Goal: Register for event/course

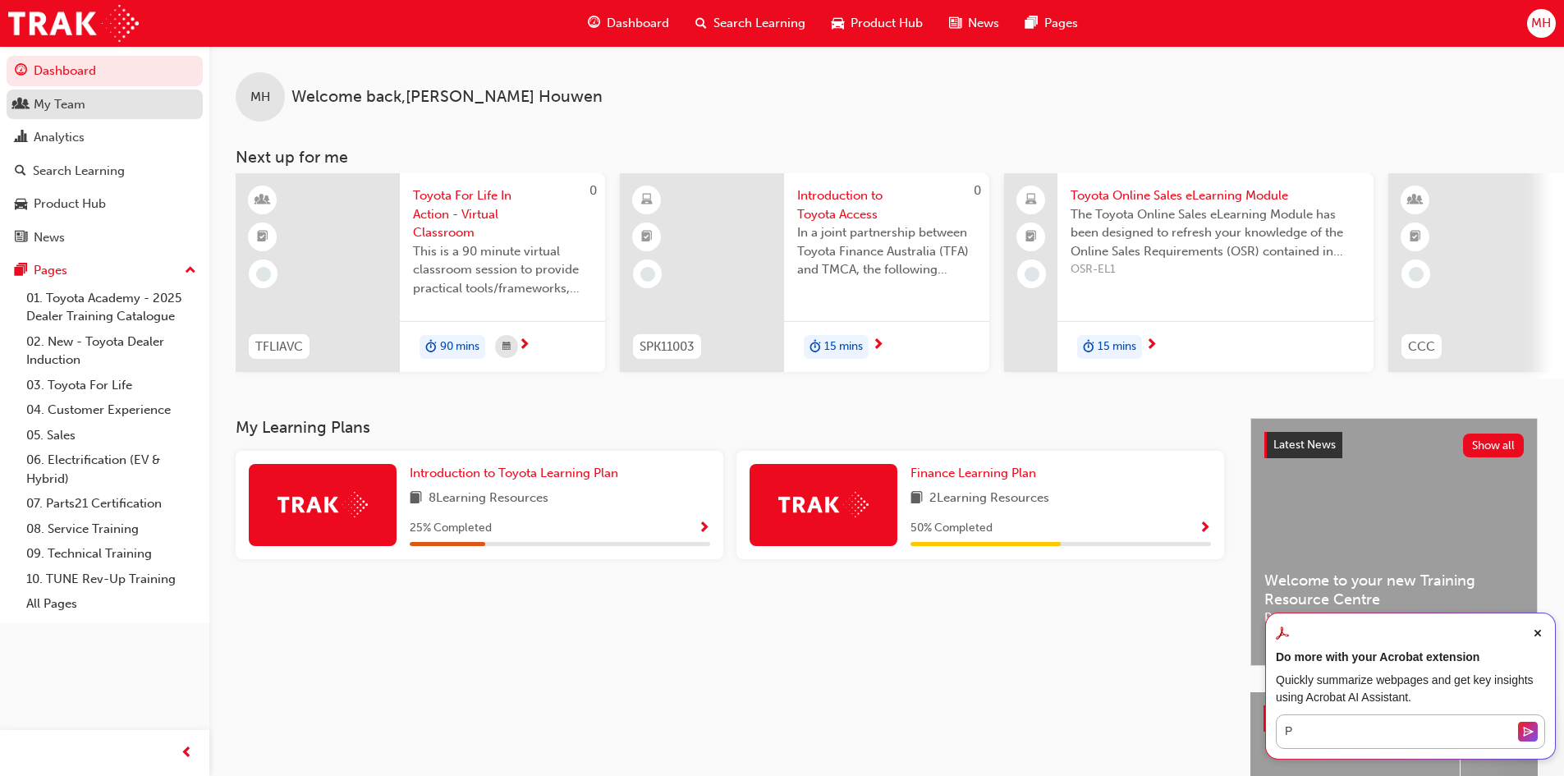
click at [89, 99] on div "My Team" at bounding box center [105, 104] width 180 height 21
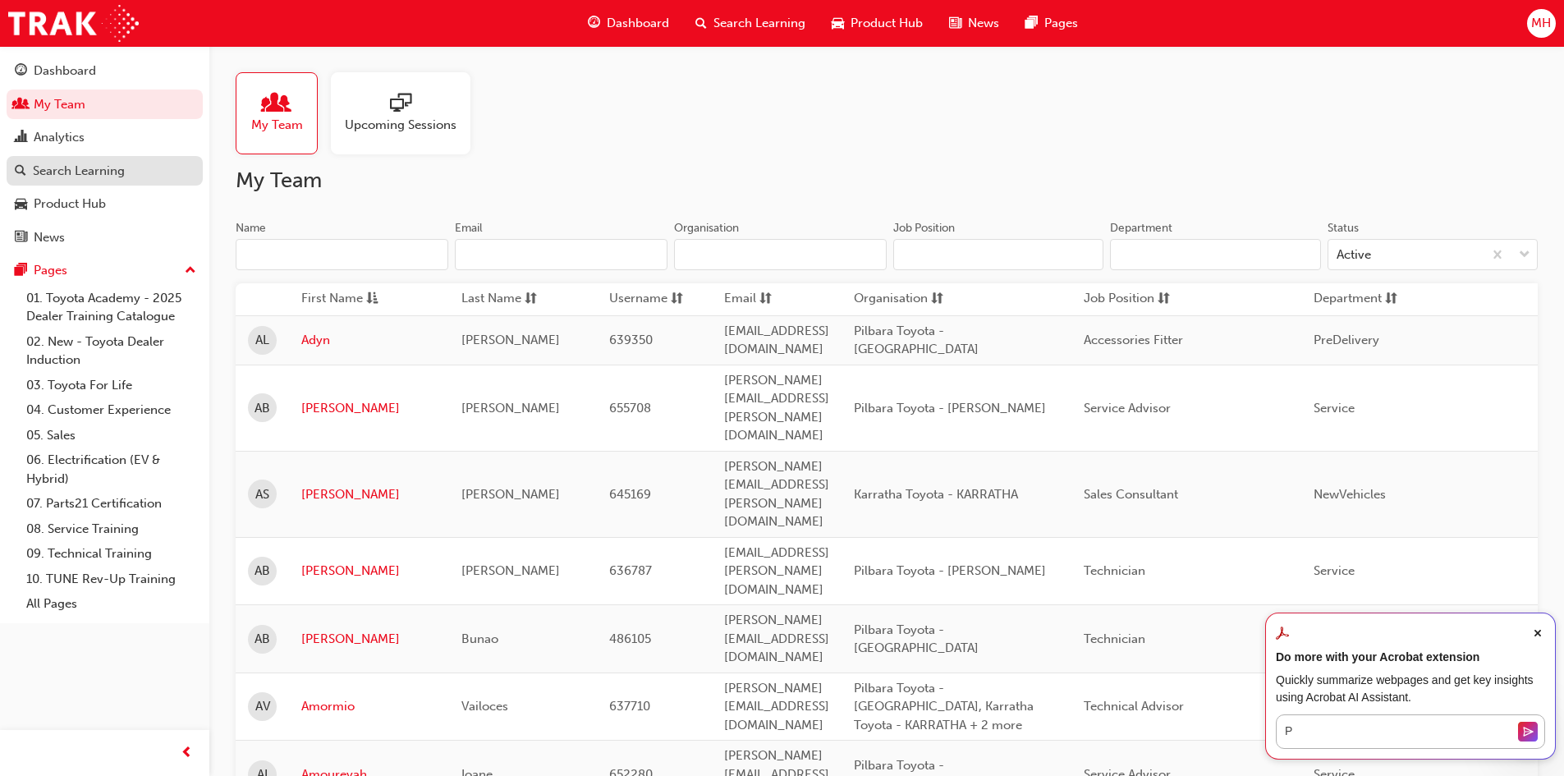
click at [92, 174] on div "Search Learning" at bounding box center [79, 171] width 92 height 19
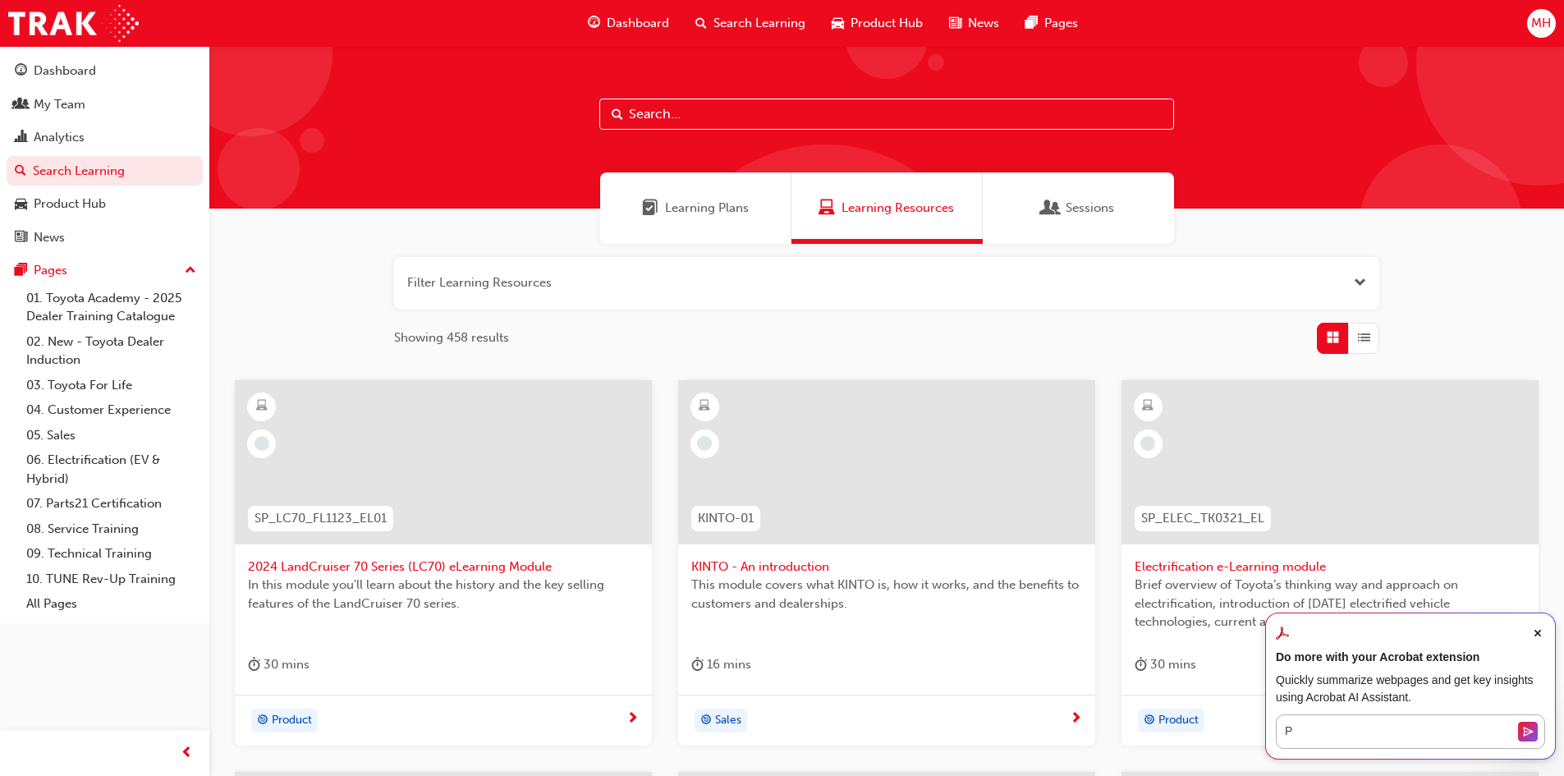
click at [759, 102] on input "text" at bounding box center [886, 114] width 575 height 31
type input "technical advisor training"
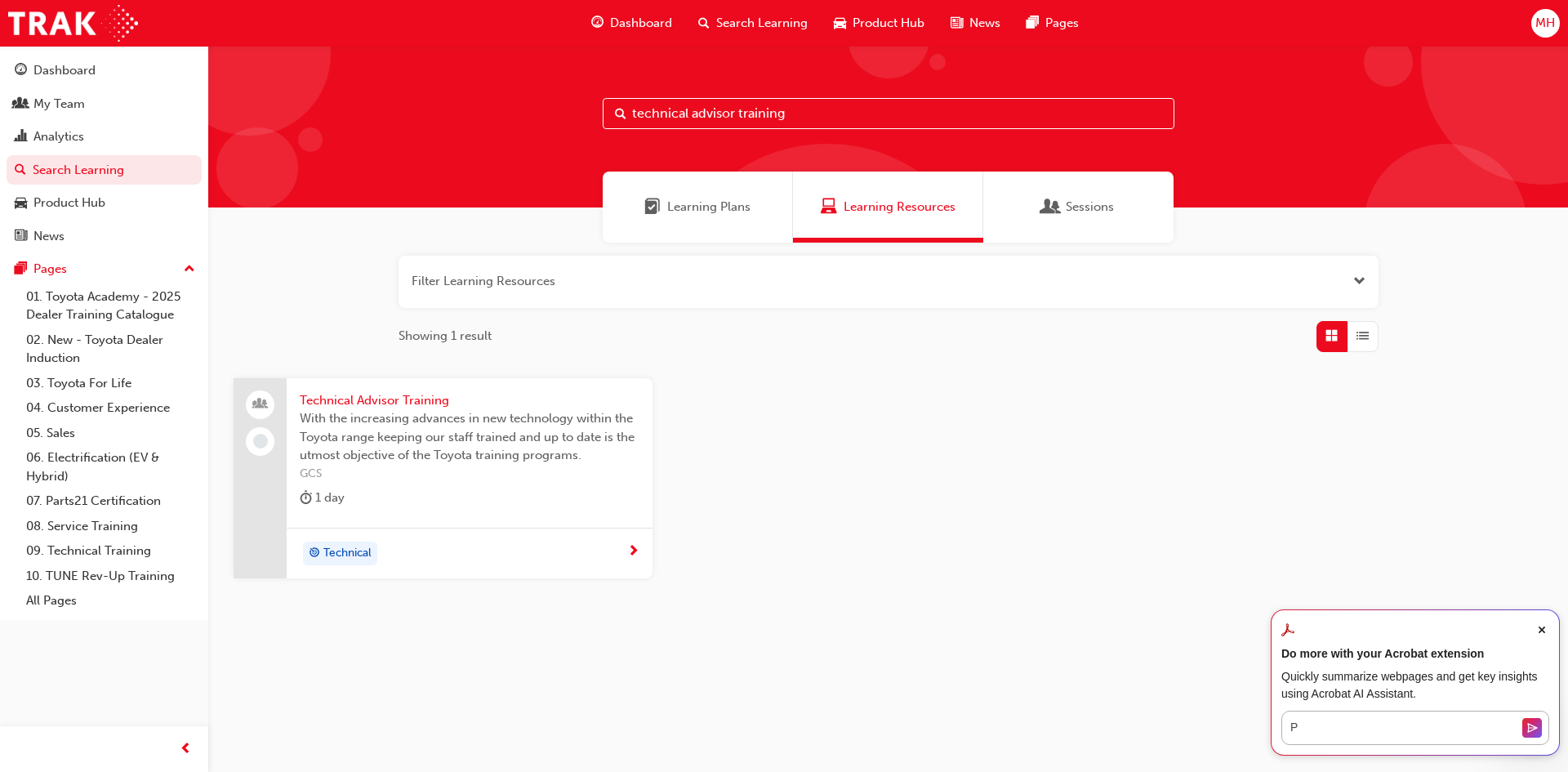
click at [452, 515] on div "Technical Advisor Training With the increasing advances in new technology withi…" at bounding box center [470, 453] width 366 height 149
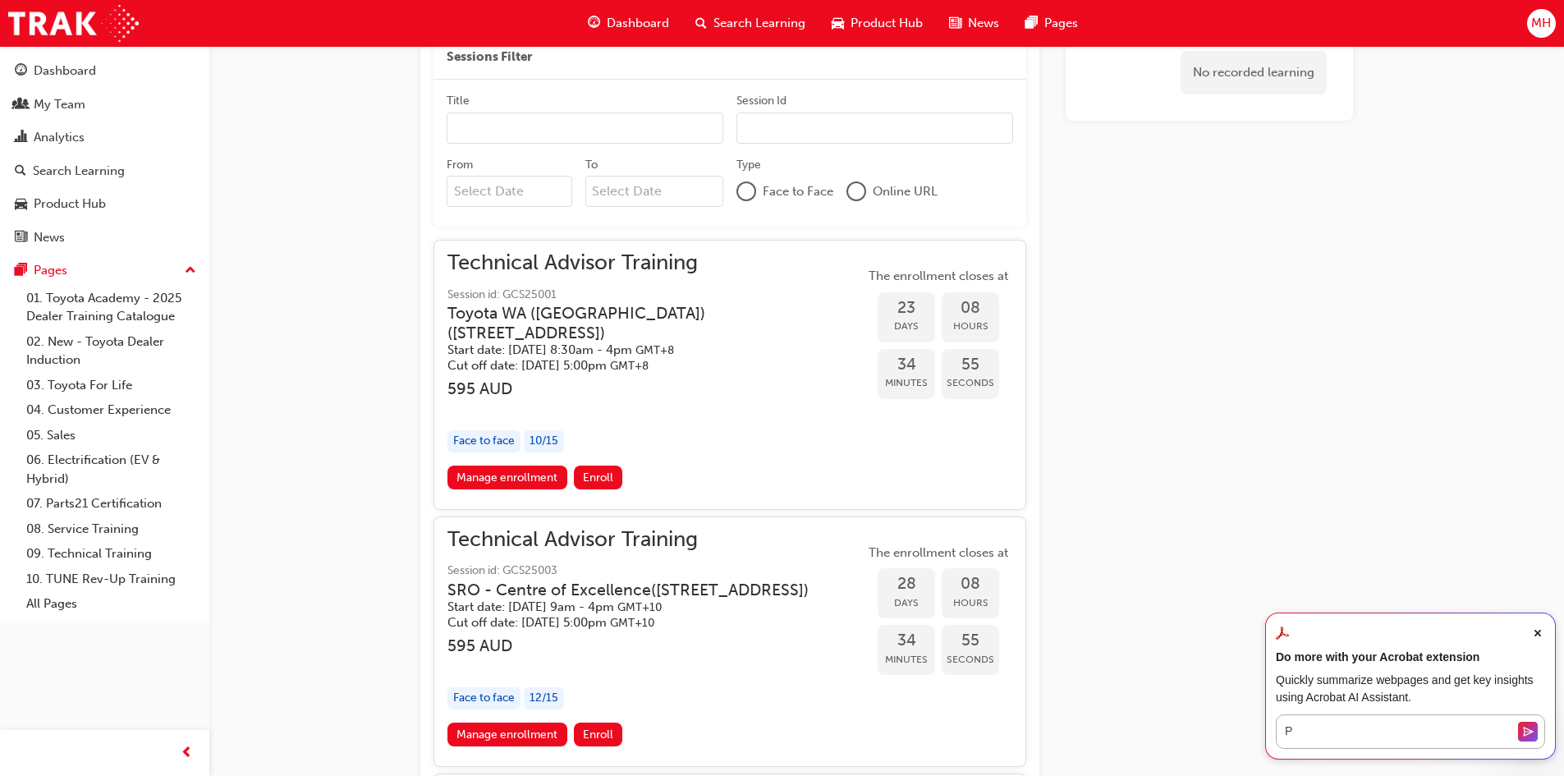
scroll to position [1144, 0]
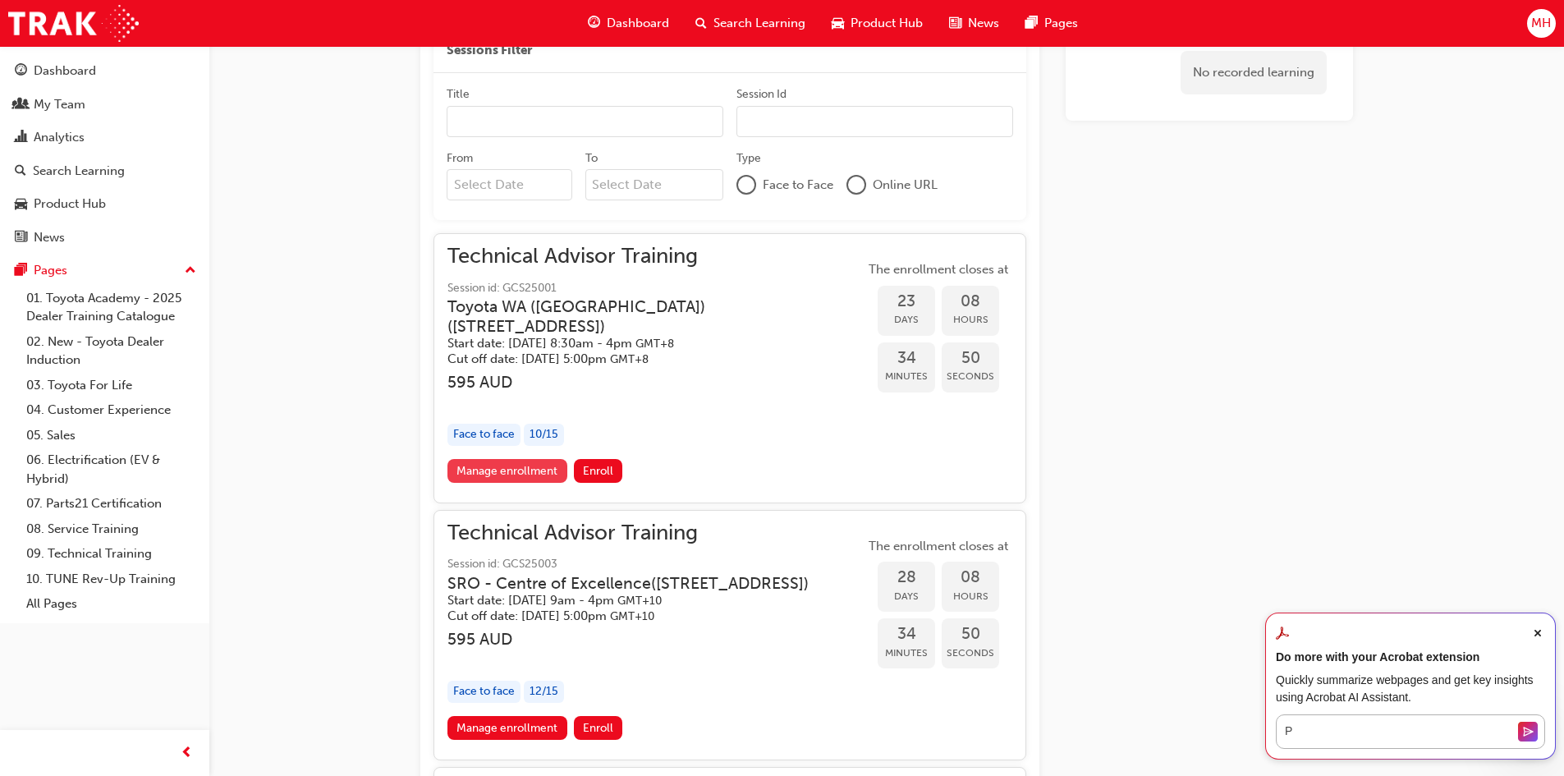
click at [551, 471] on link "Manage enrollment" at bounding box center [507, 471] width 120 height 24
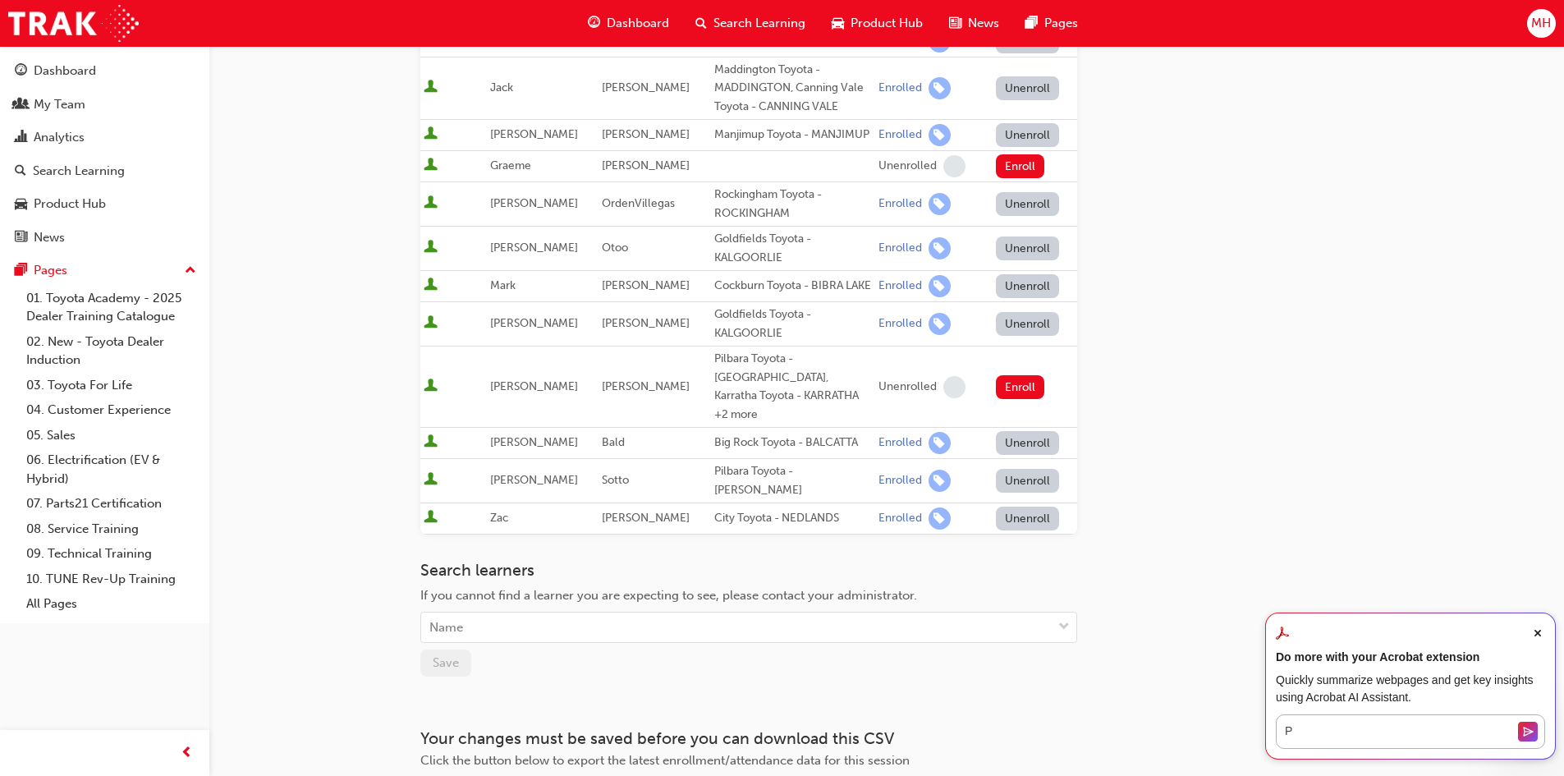
scroll to position [478, 0]
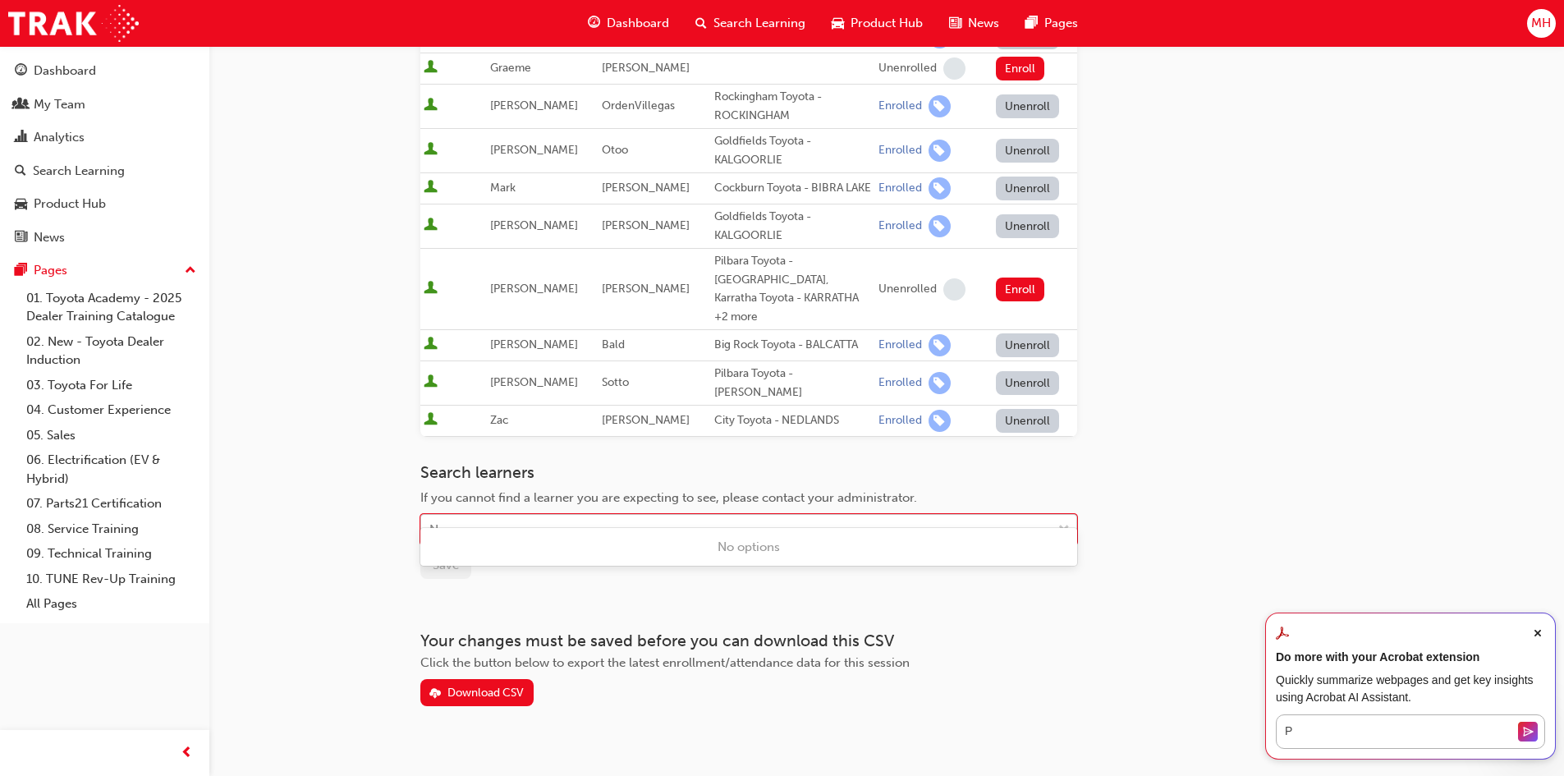
click at [745, 516] on div "Name" at bounding box center [736, 530] width 631 height 29
type input "[PERSON_NAME]"
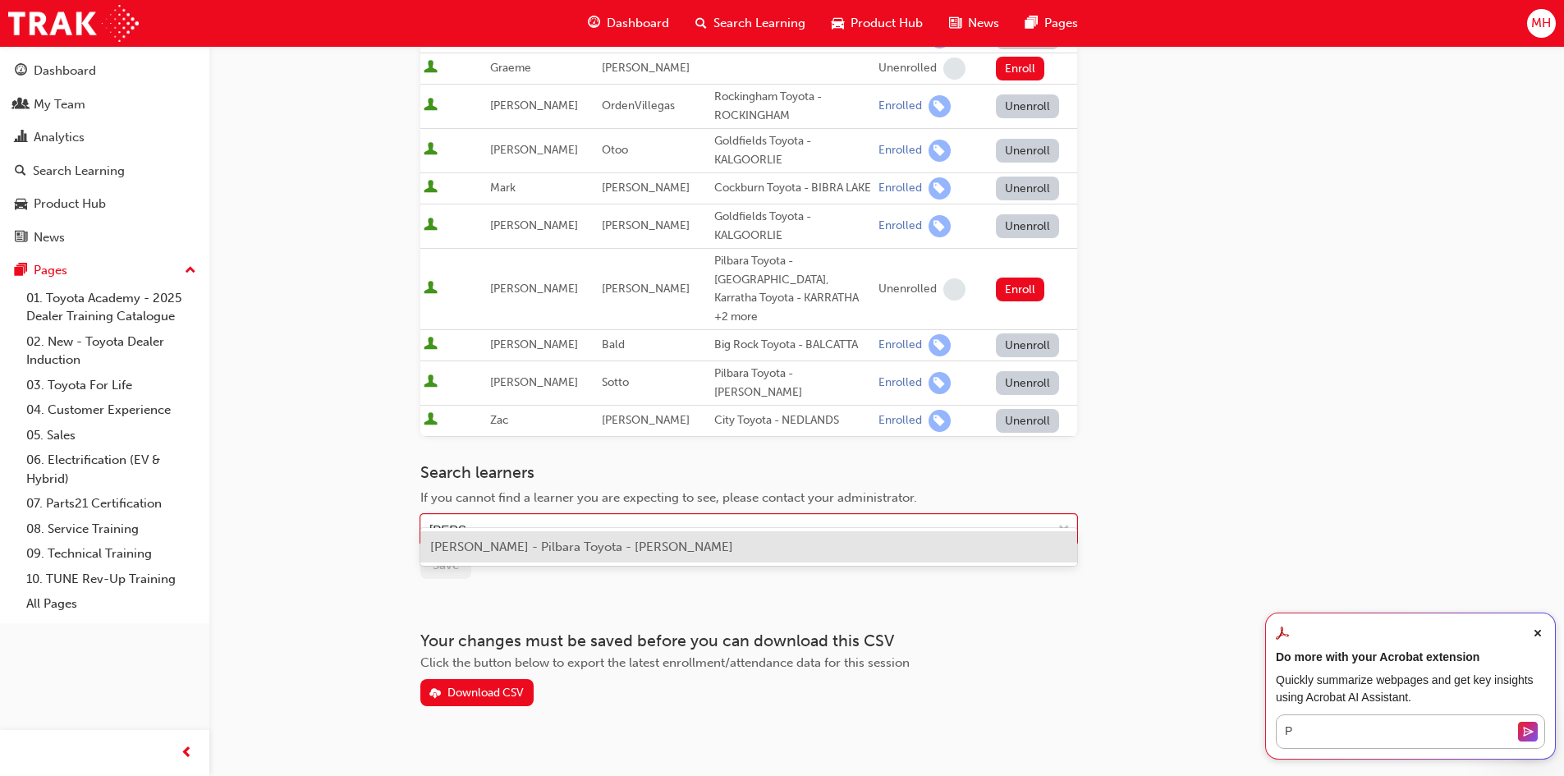
click at [654, 546] on span "[PERSON_NAME] - Pilbara Toyota - [PERSON_NAME]" at bounding box center [581, 546] width 303 height 15
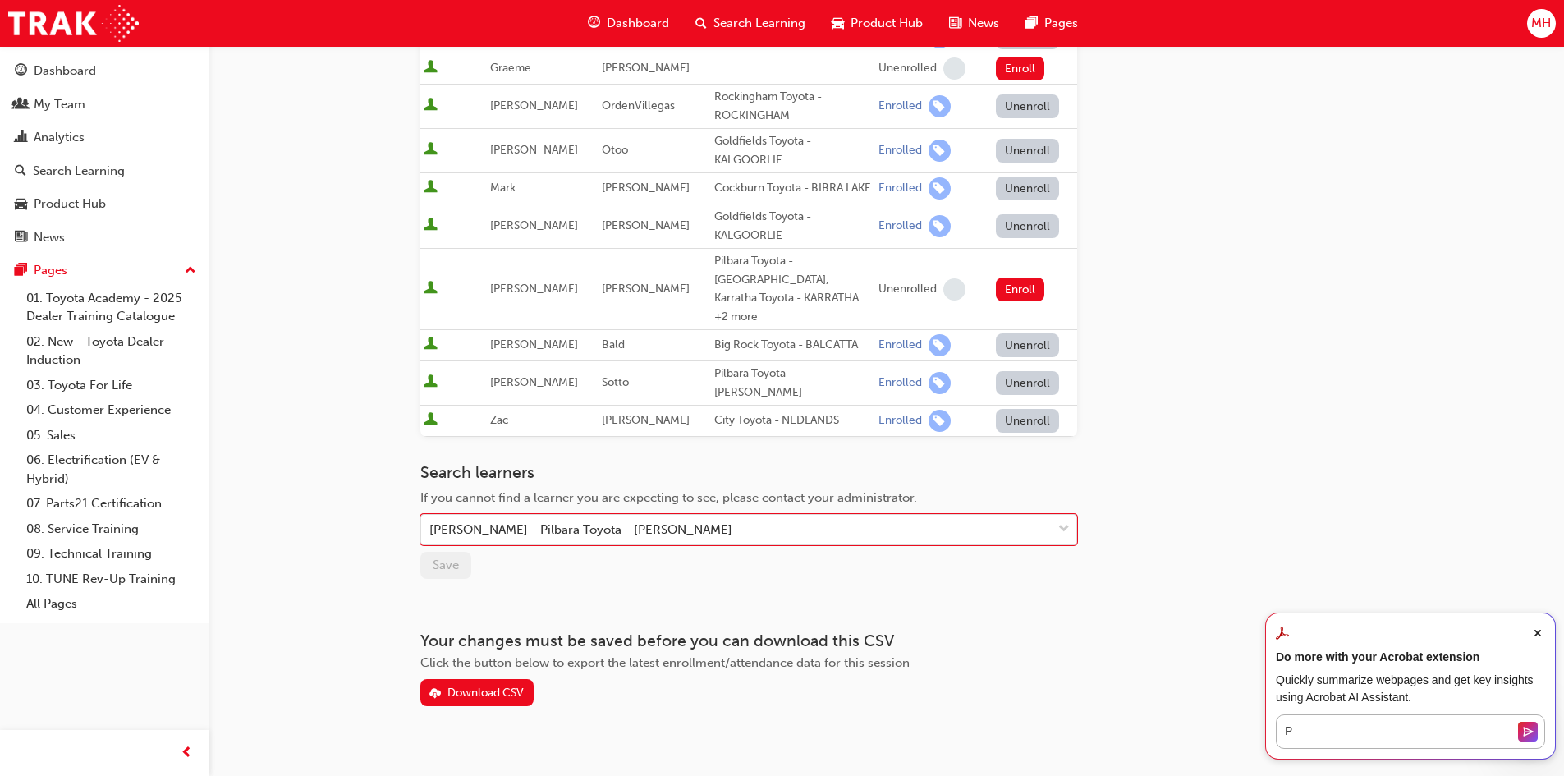
click at [337, 462] on div "Go to session detail page Manage enrollment for Technical Advisor Training Star…" at bounding box center [782, 161] width 1564 height 1278
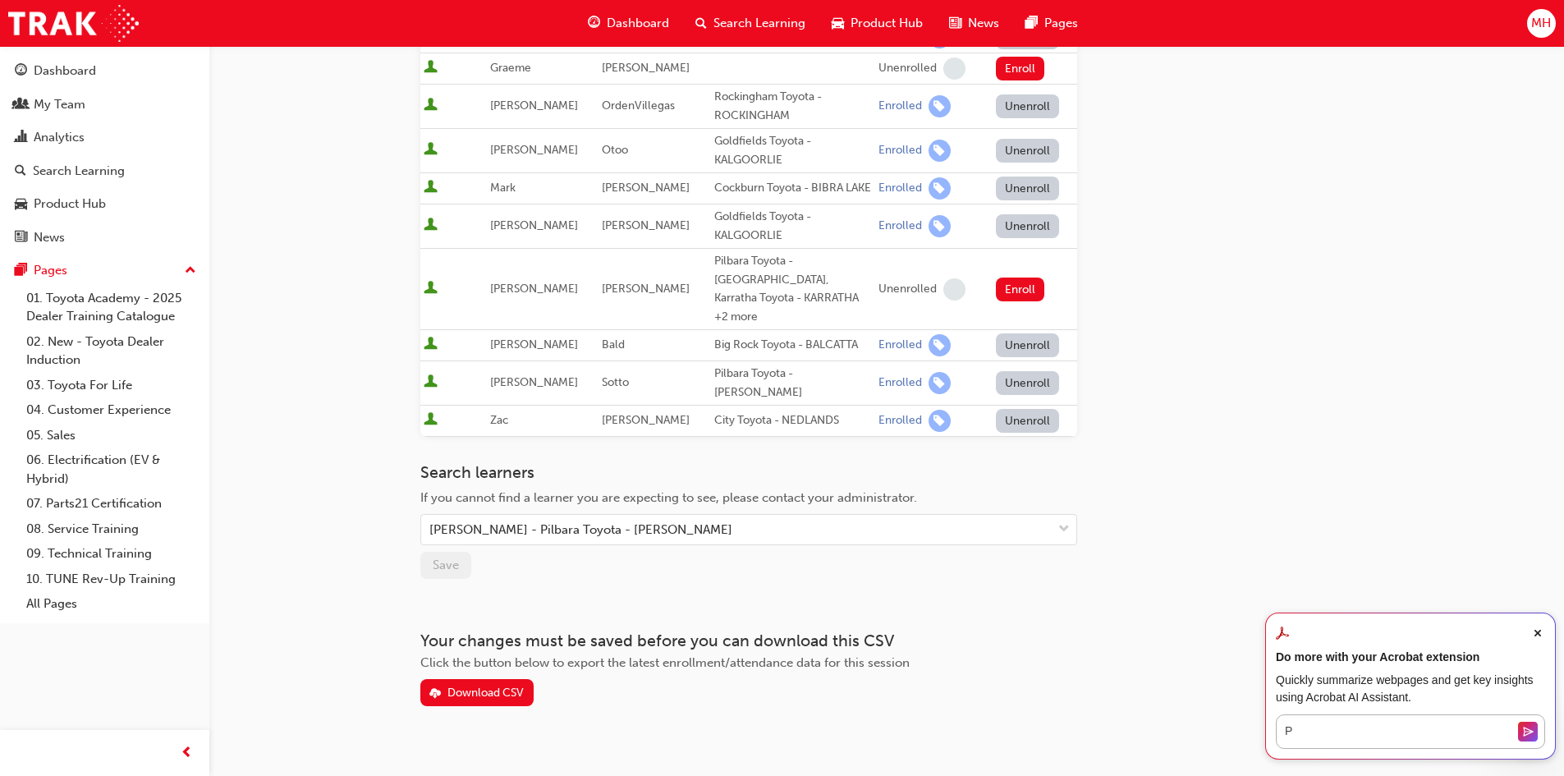
click at [1539, 628] on span "Close Acrobat AI Assistant Dialog" at bounding box center [1537, 633] width 15 height 15
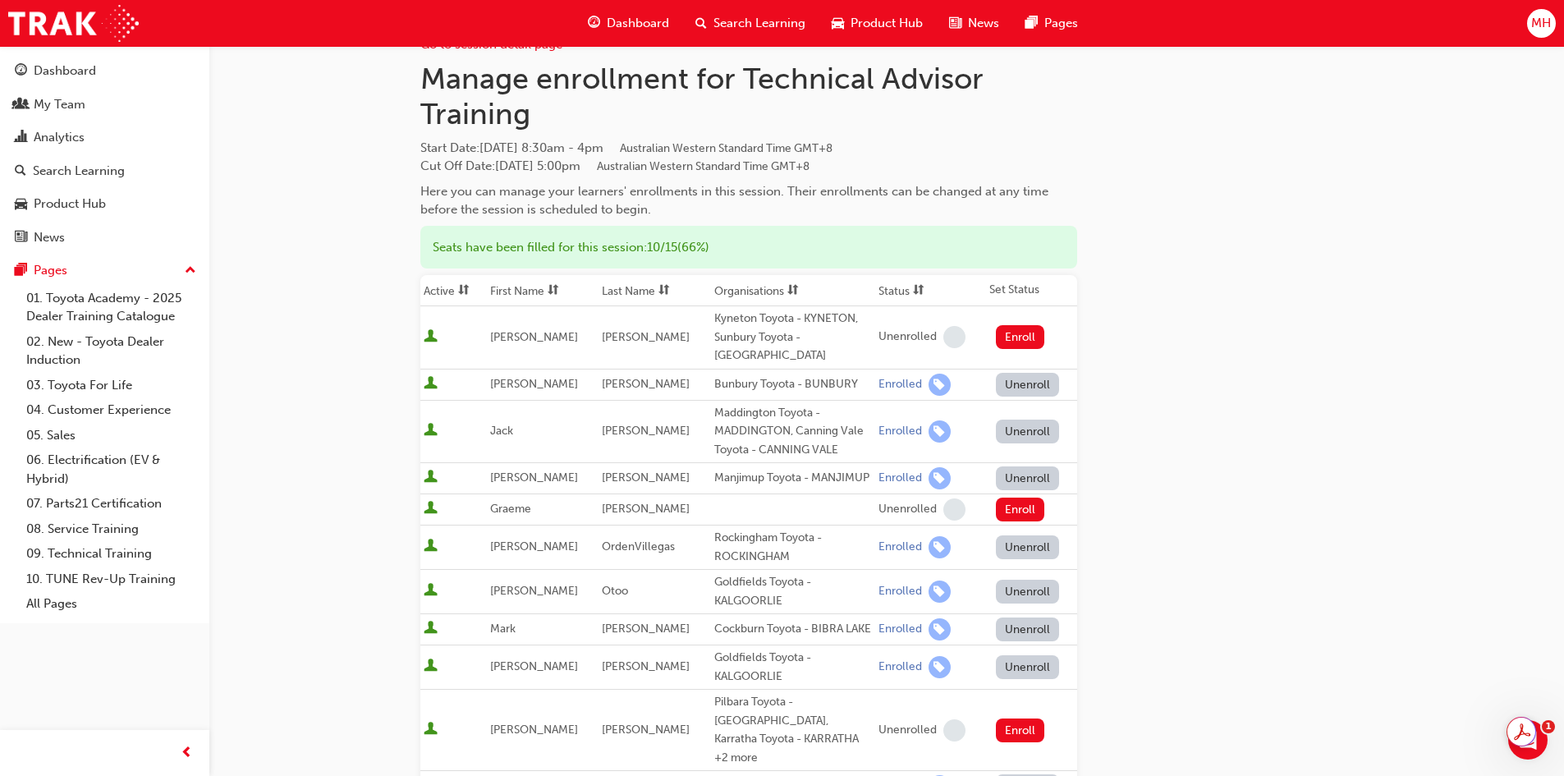
scroll to position [0, 0]
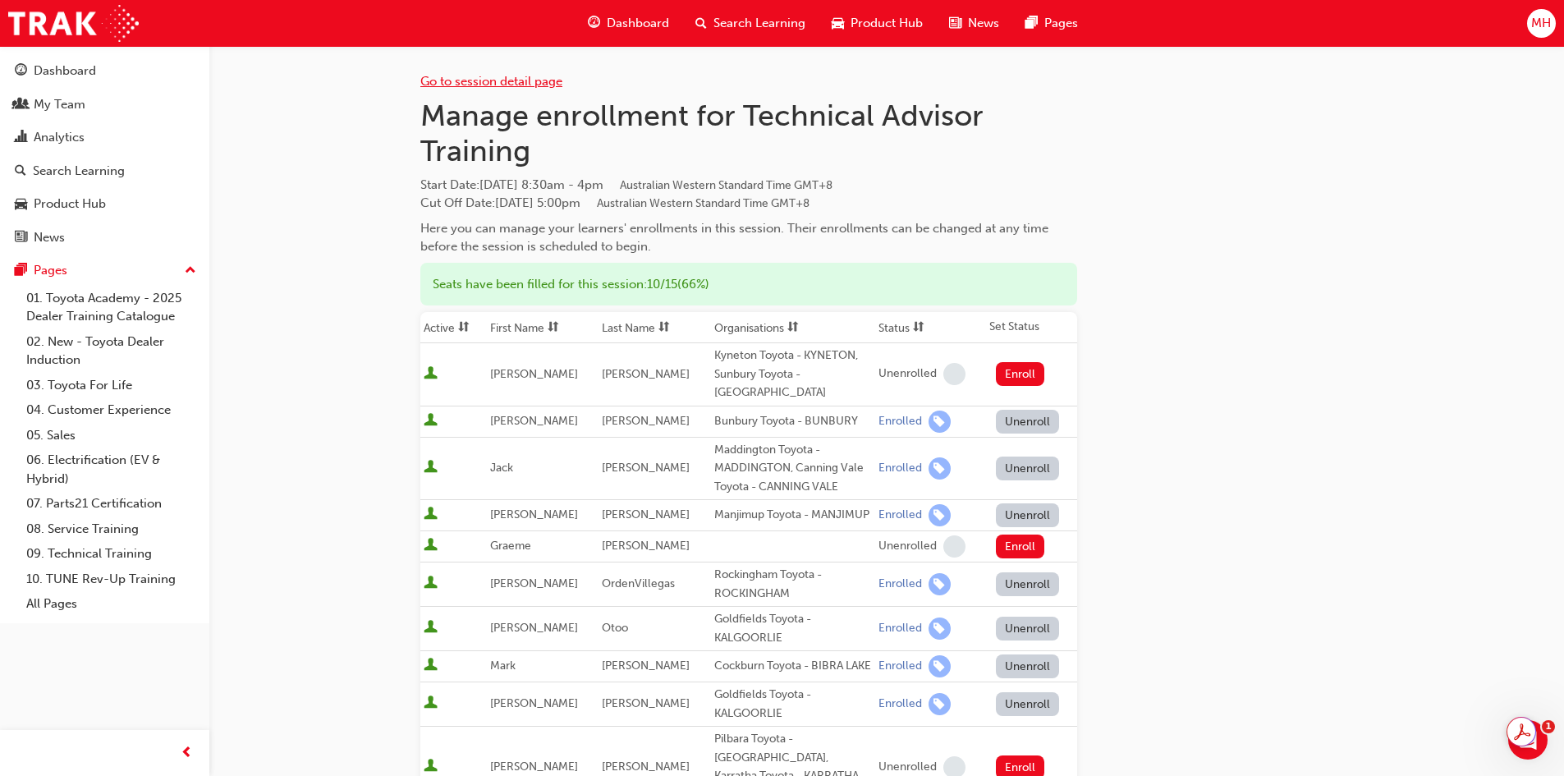
click at [552, 85] on link "Go to session detail page" at bounding box center [491, 81] width 142 height 15
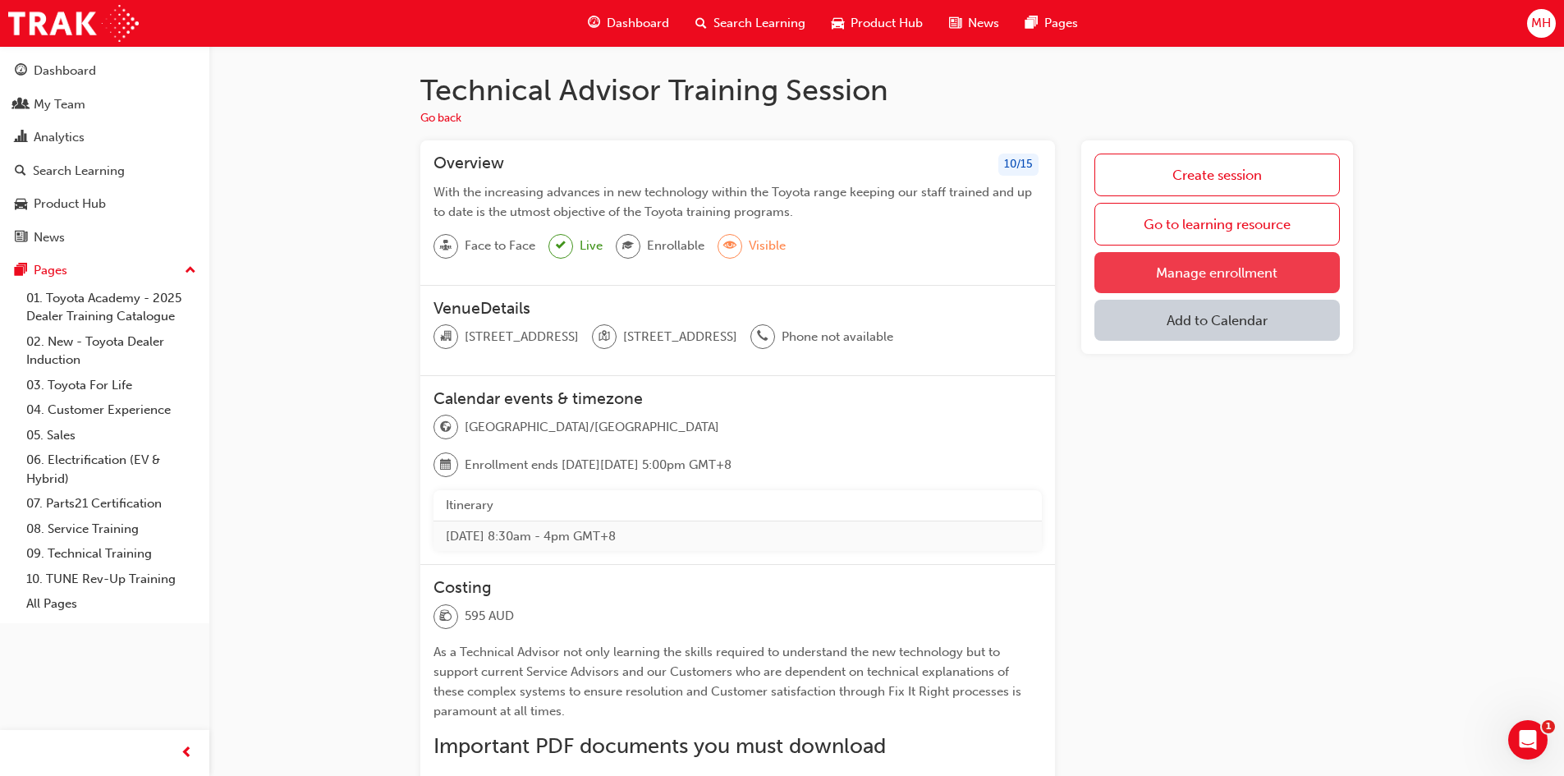
click at [1232, 264] on link "Manage enrollment" at bounding box center [1216, 272] width 245 height 41
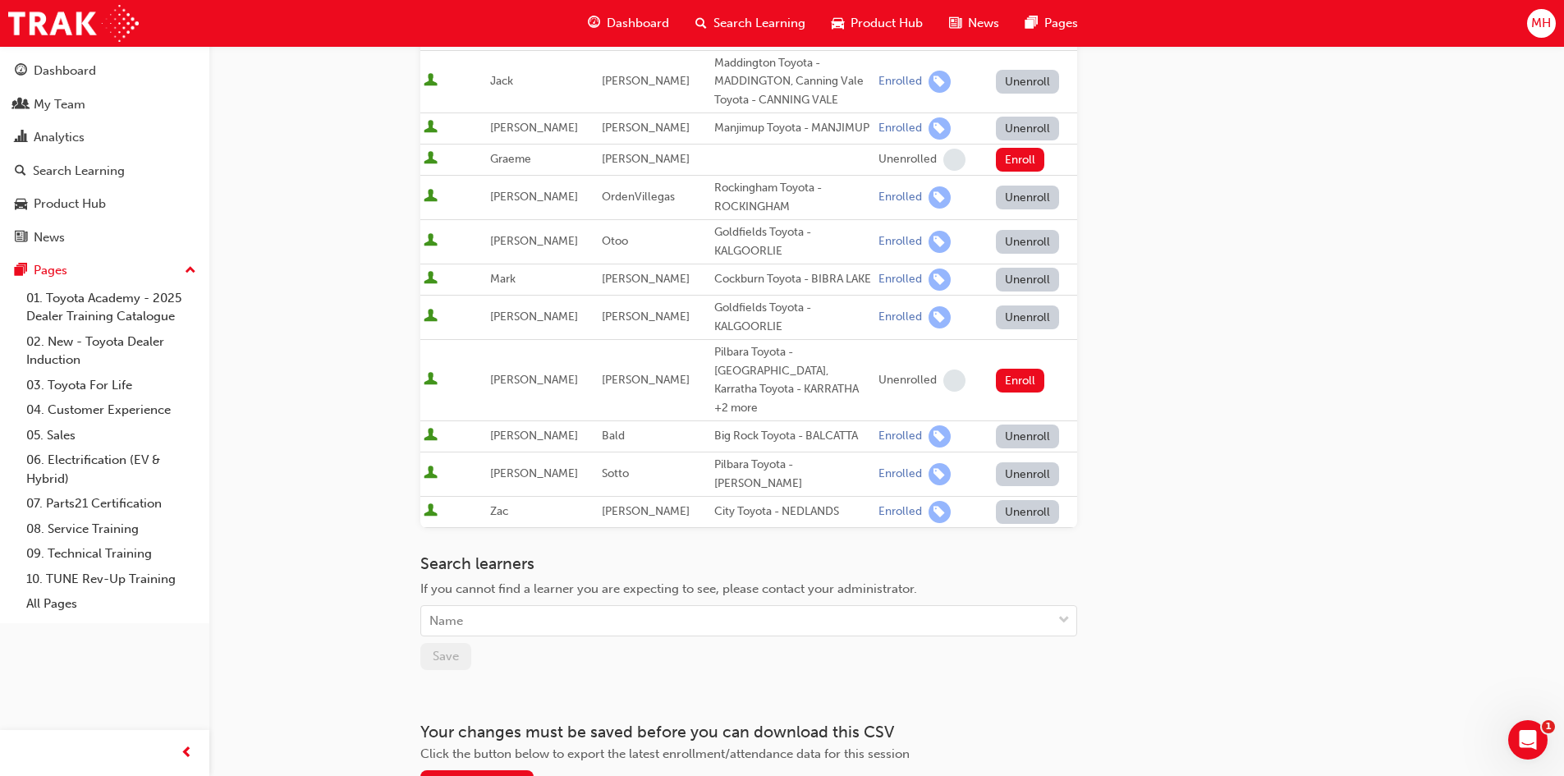
scroll to position [478, 0]
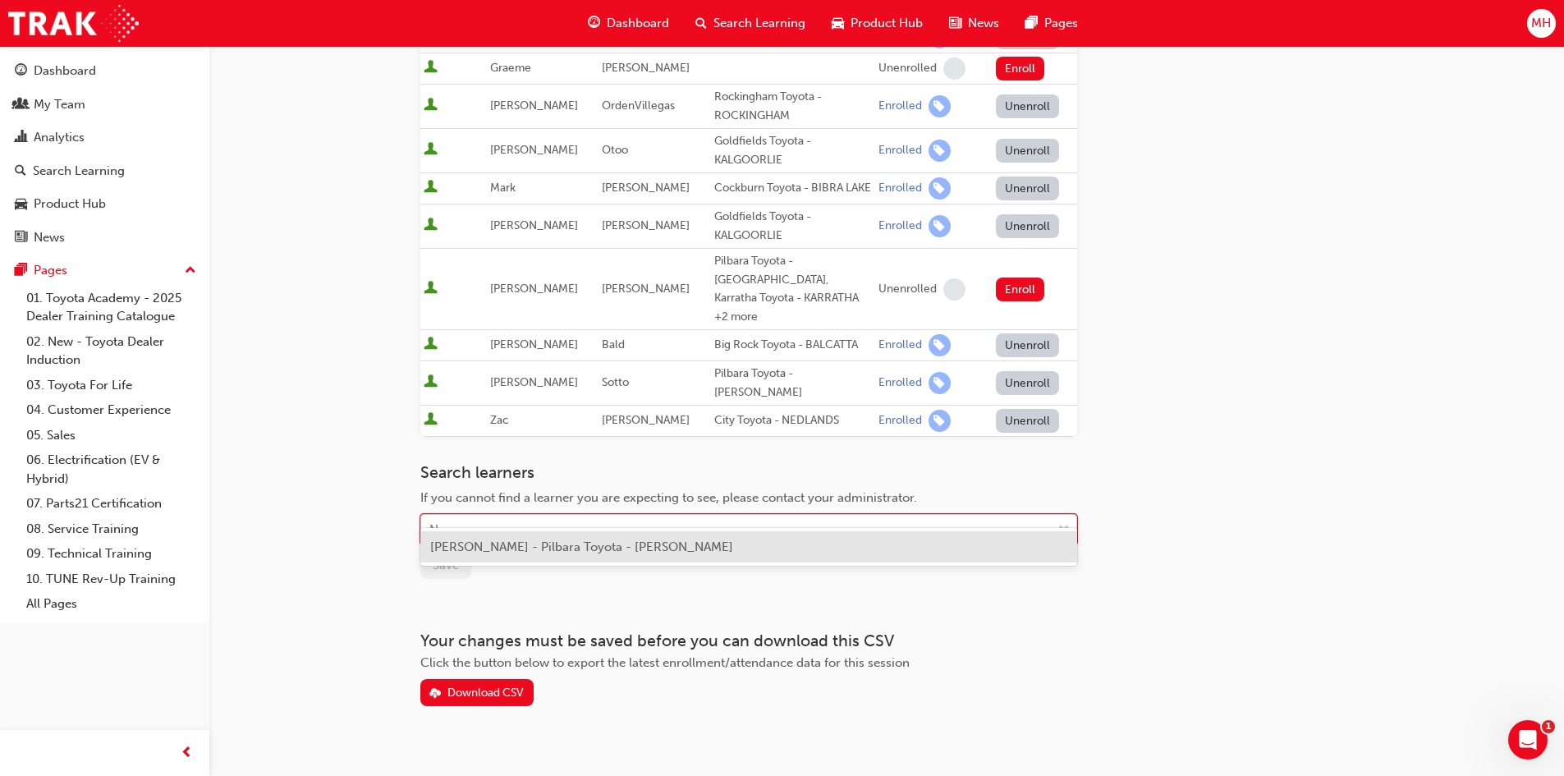
click at [1060, 519] on span "down-icon" at bounding box center [1063, 529] width 11 height 21
click at [579, 553] on span "[PERSON_NAME] - Pilbara Toyota - [PERSON_NAME]" at bounding box center [581, 546] width 303 height 15
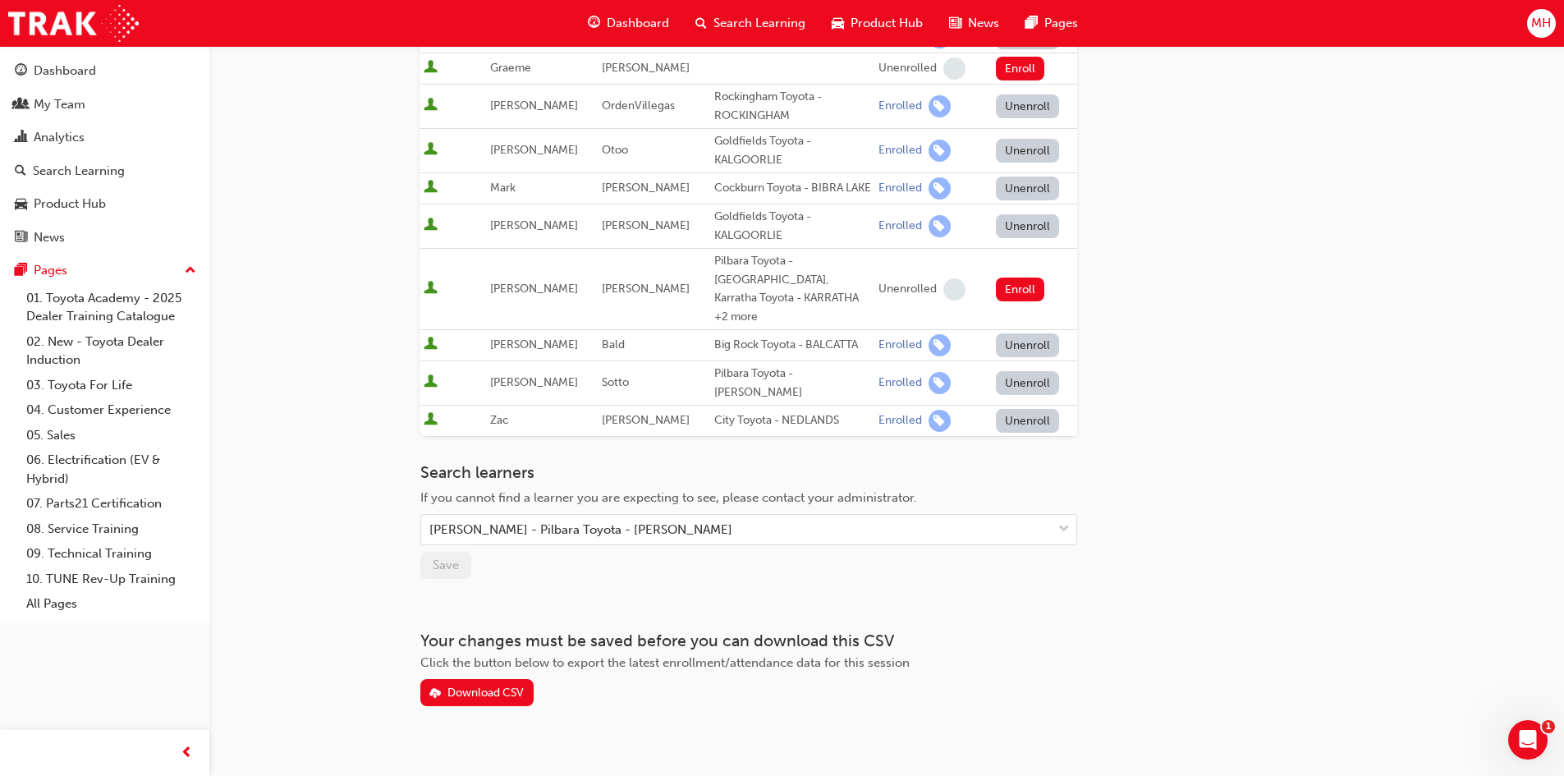
click at [579, 553] on div "Search learners If you cannot find a learner you are expecting to see, please c…" at bounding box center [748, 521] width 657 height 116
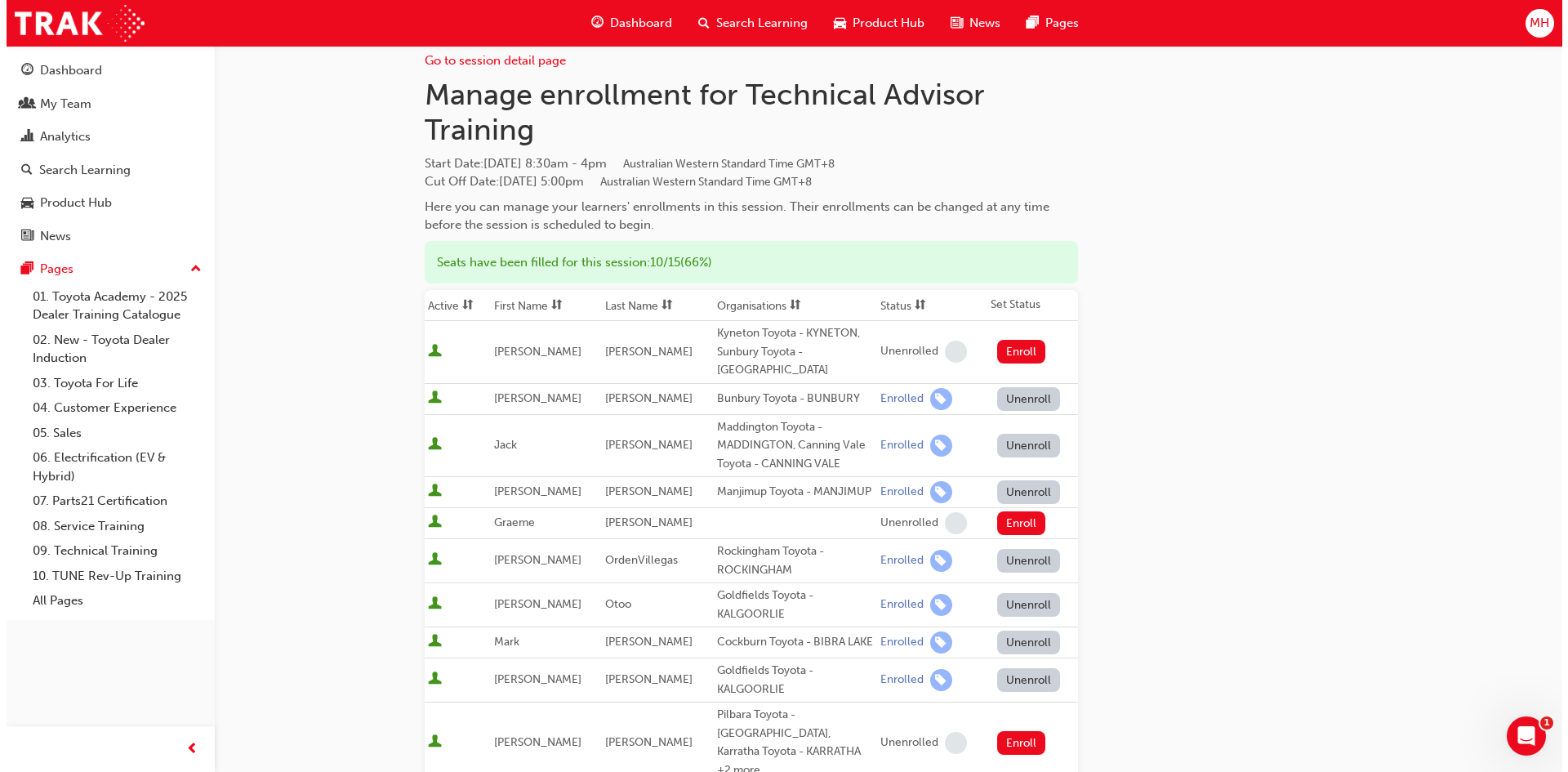
scroll to position [0, 0]
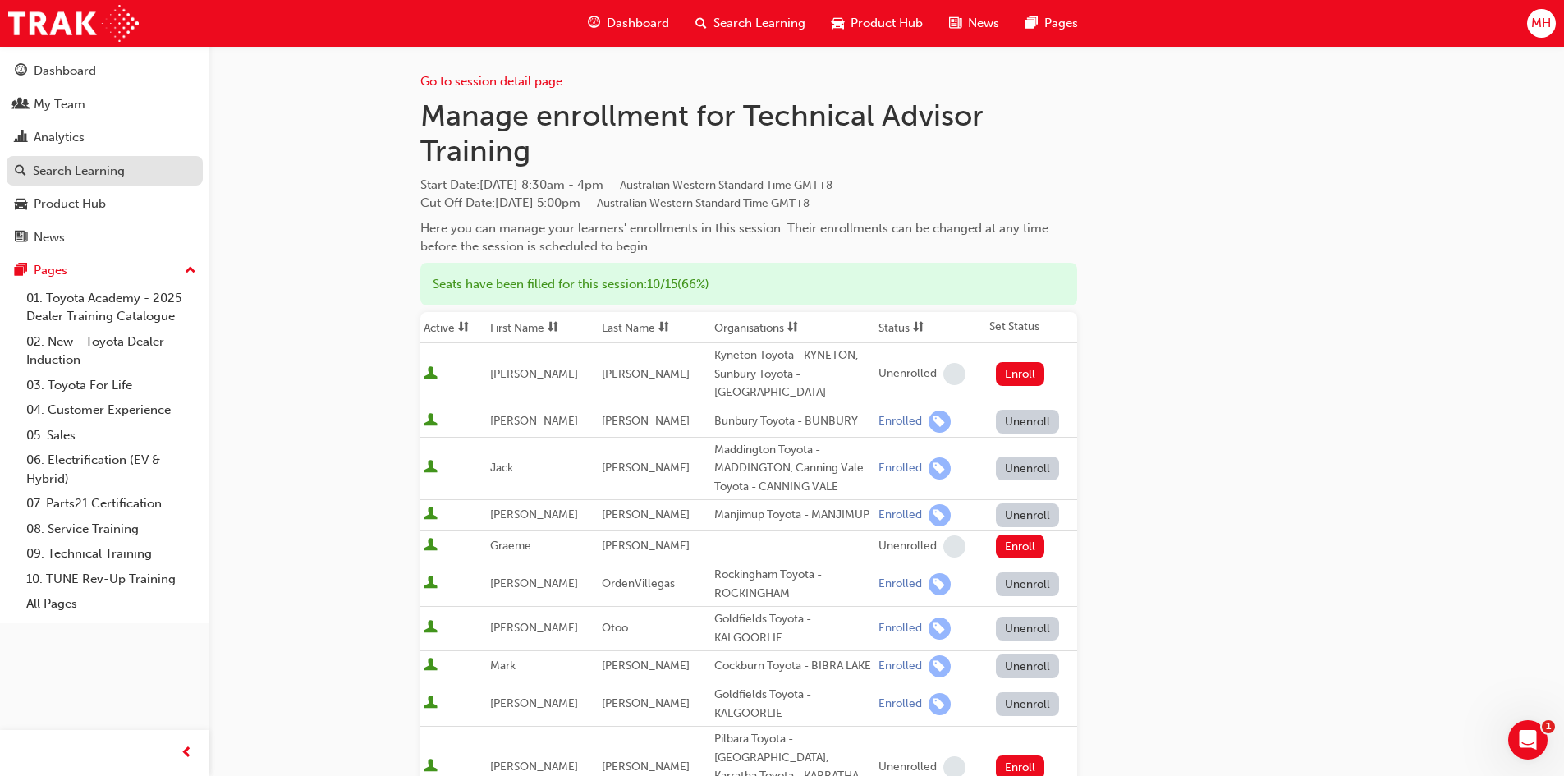
click at [104, 162] on div "Search Learning" at bounding box center [79, 171] width 92 height 19
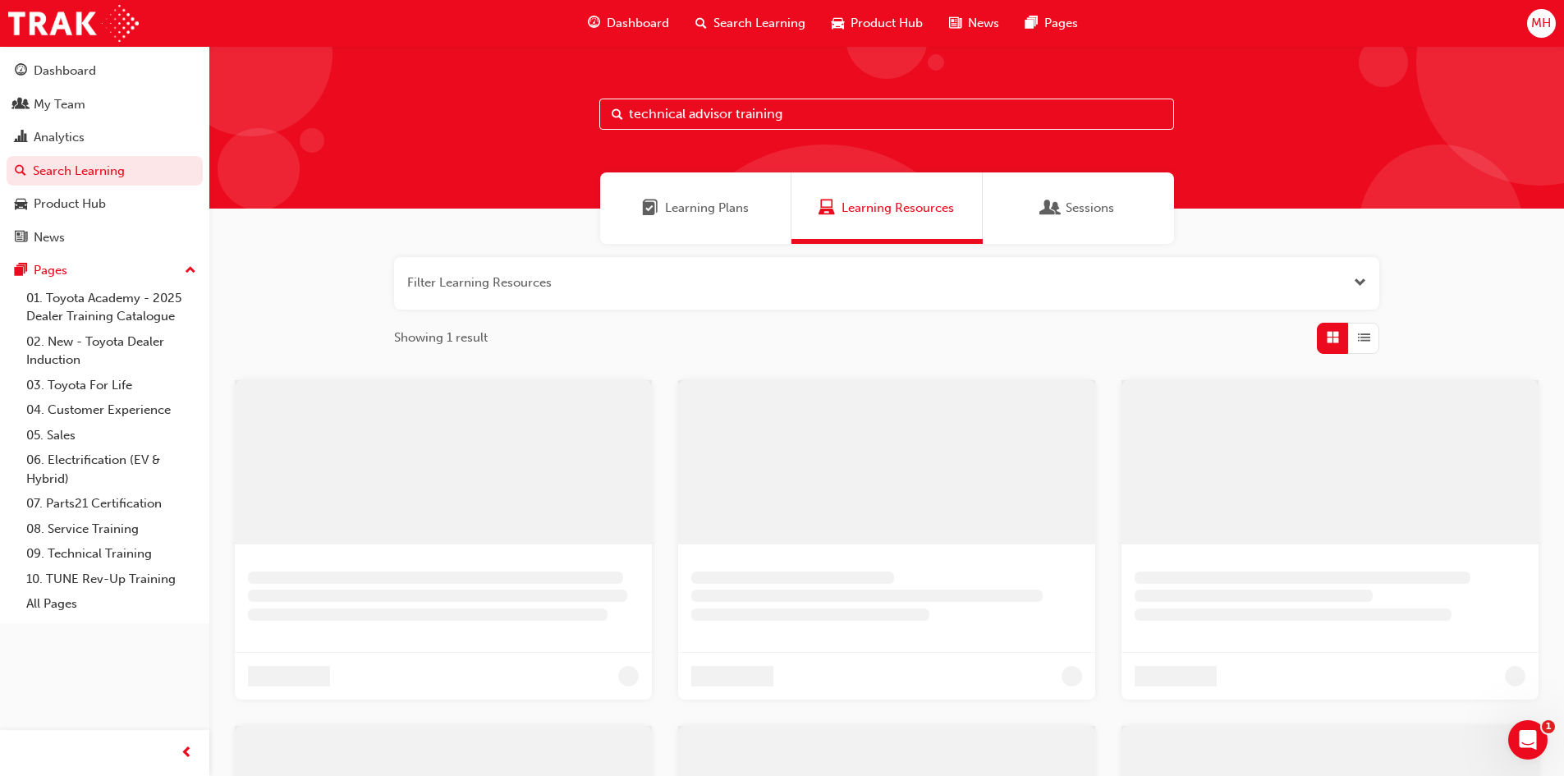
click at [760, 112] on input "technical advisor training" at bounding box center [886, 114] width 575 height 31
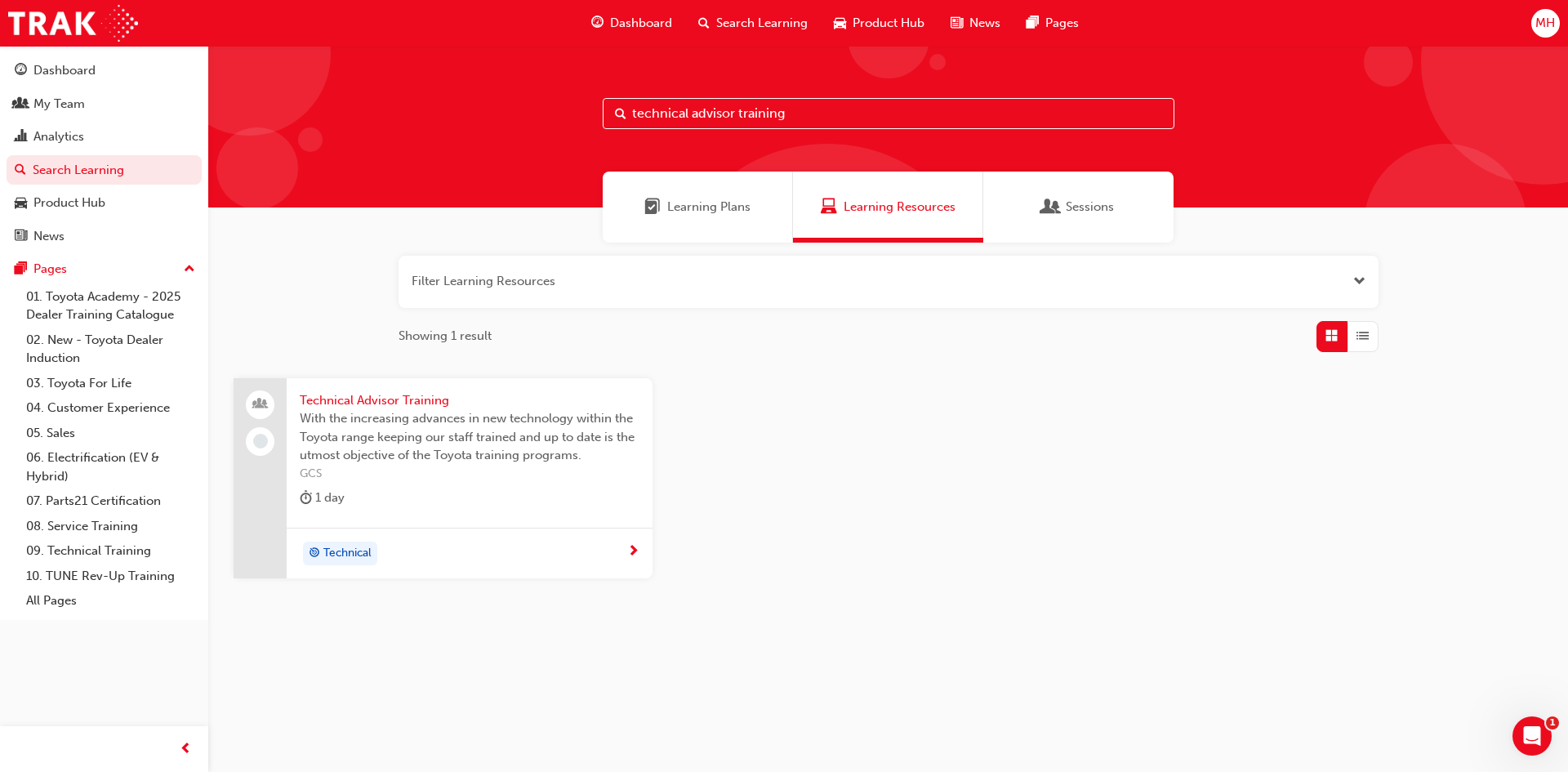
click at [350, 503] on div "1 day" at bounding box center [470, 500] width 340 height 27
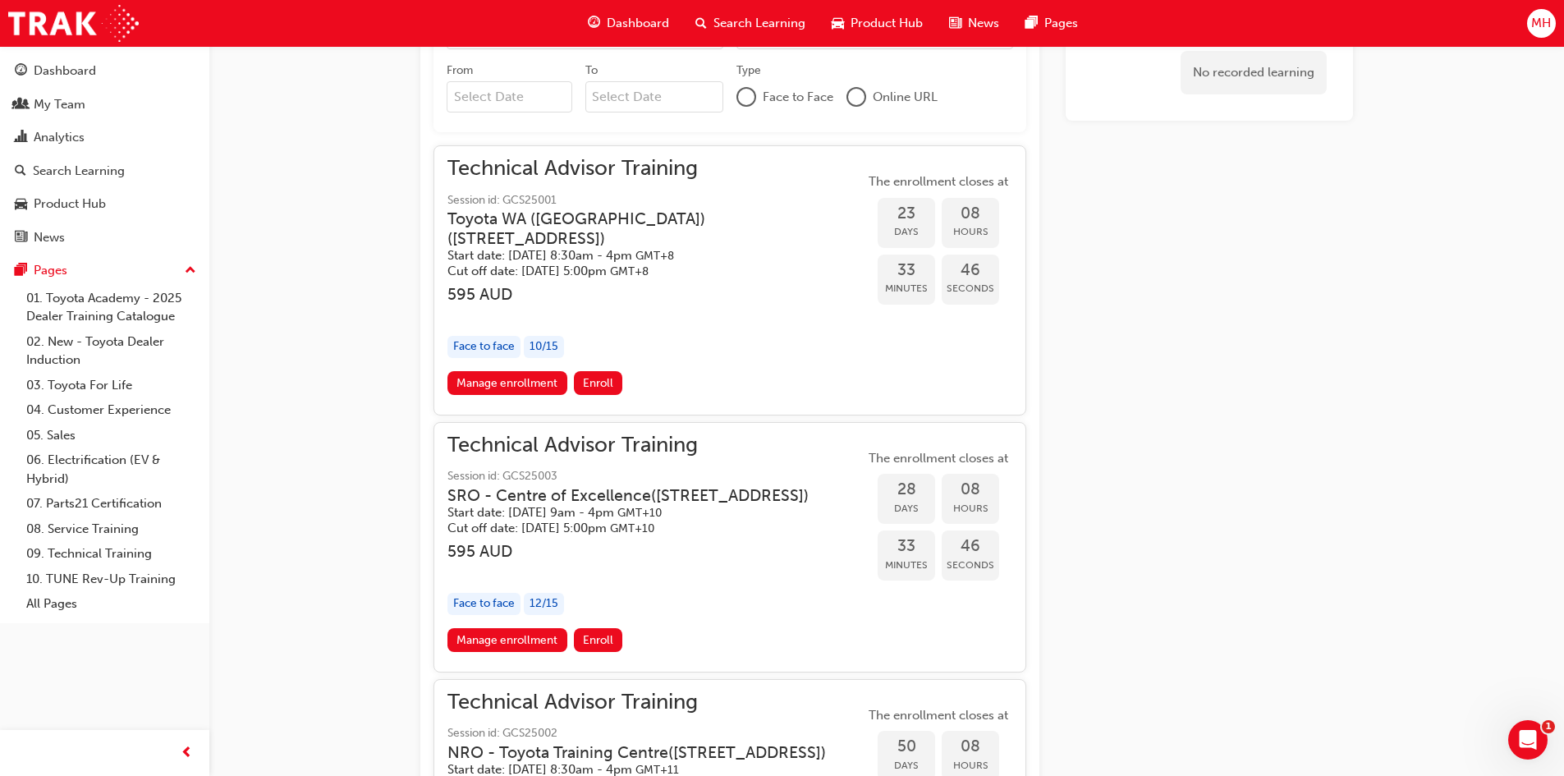
scroll to position [1213, 0]
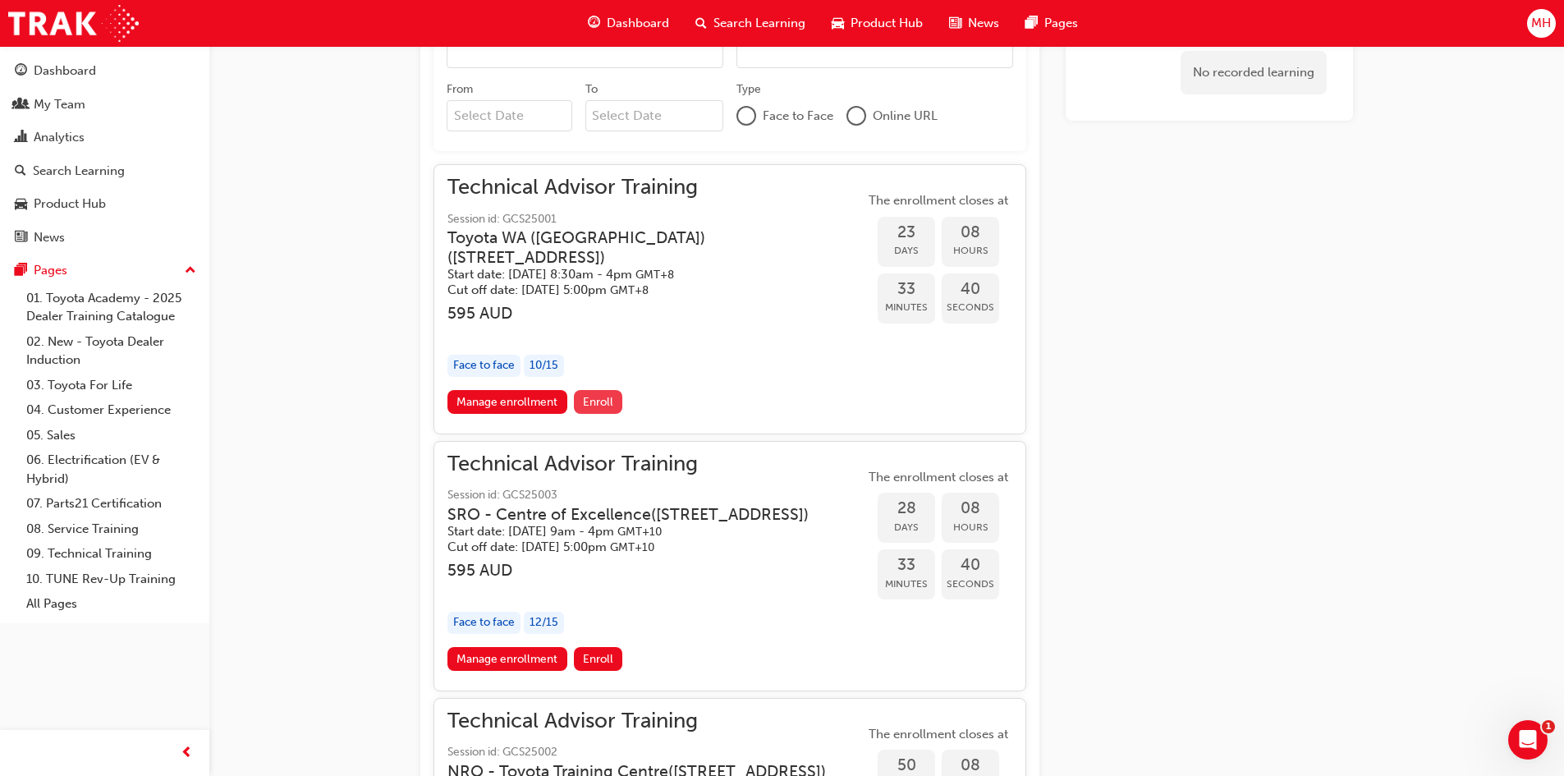
click at [603, 400] on span "Enroll" at bounding box center [598, 402] width 30 height 14
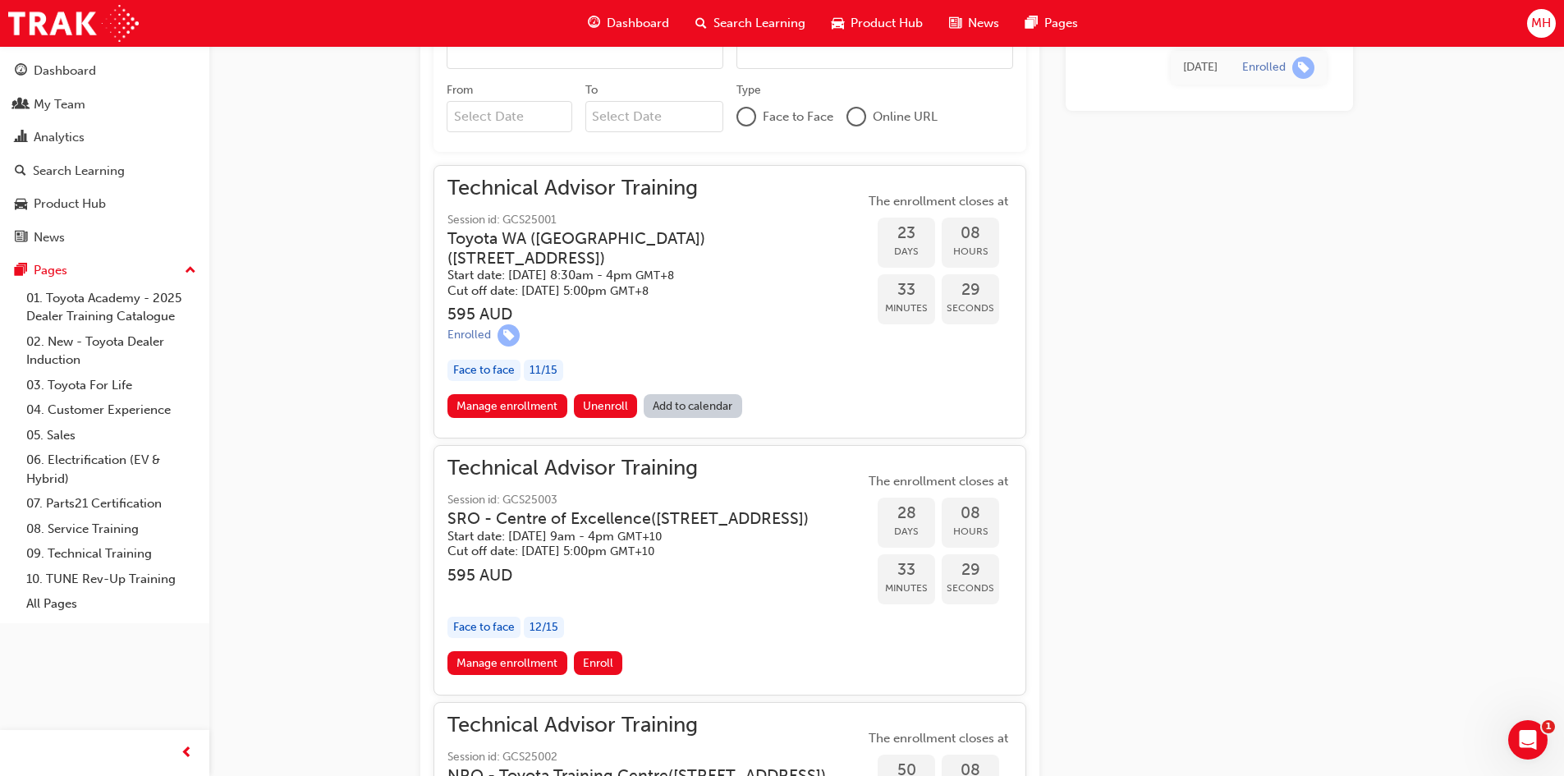
scroll to position [1232, 0]
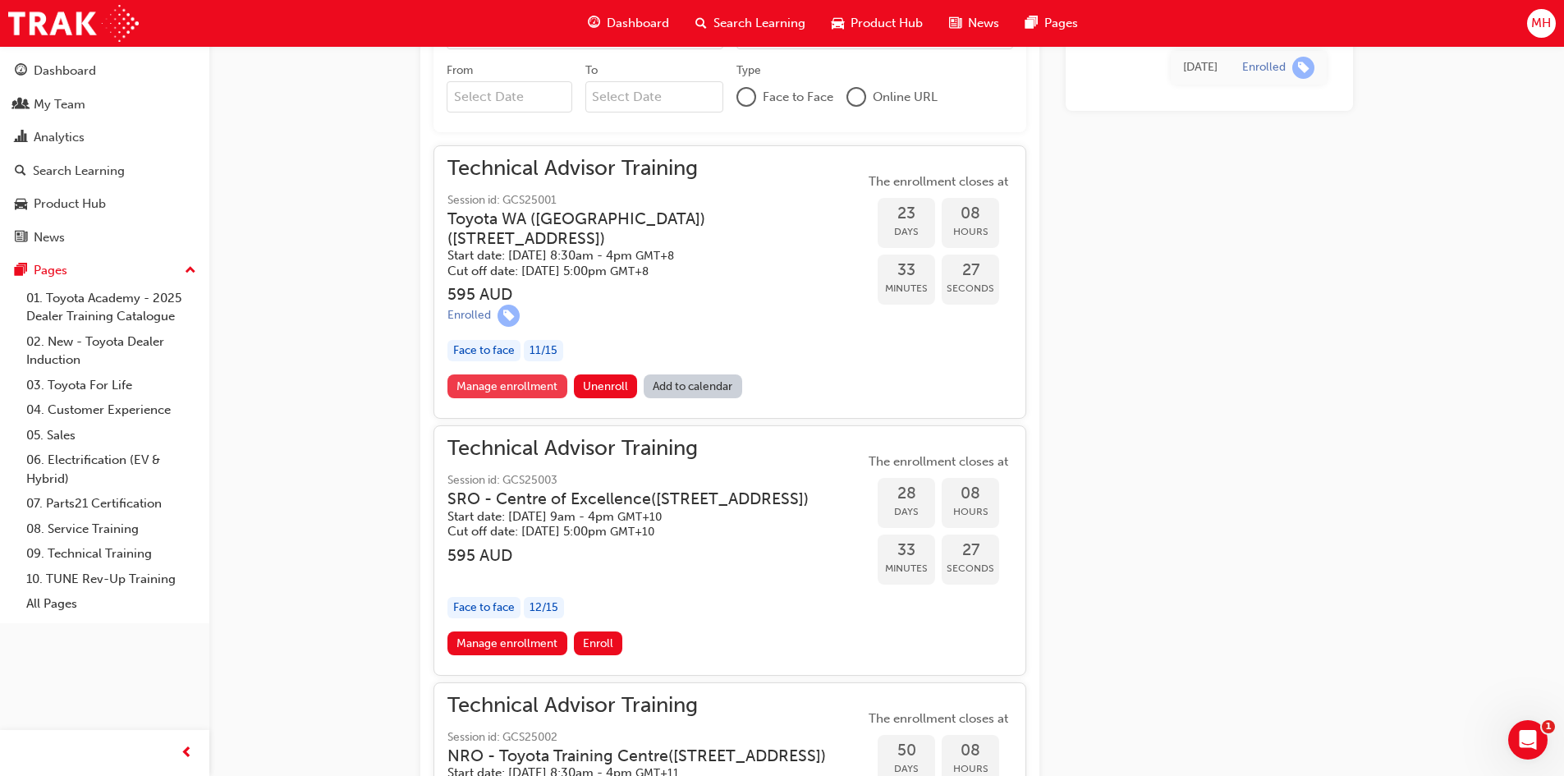
click at [524, 383] on link "Manage enrollment" at bounding box center [507, 386] width 120 height 24
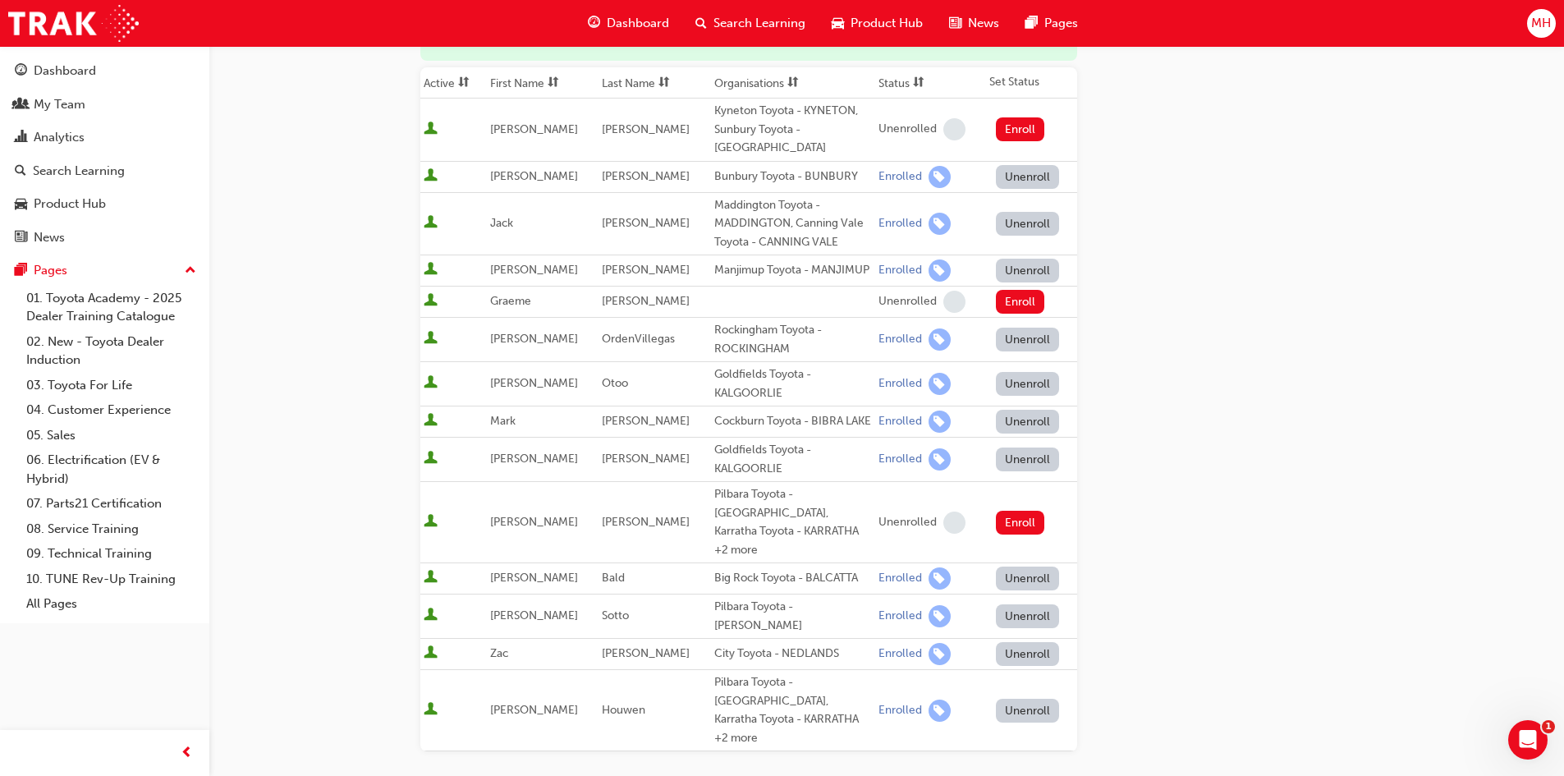
scroll to position [246, 0]
click at [1016, 697] on button "Unenroll" at bounding box center [1028, 709] width 64 height 24
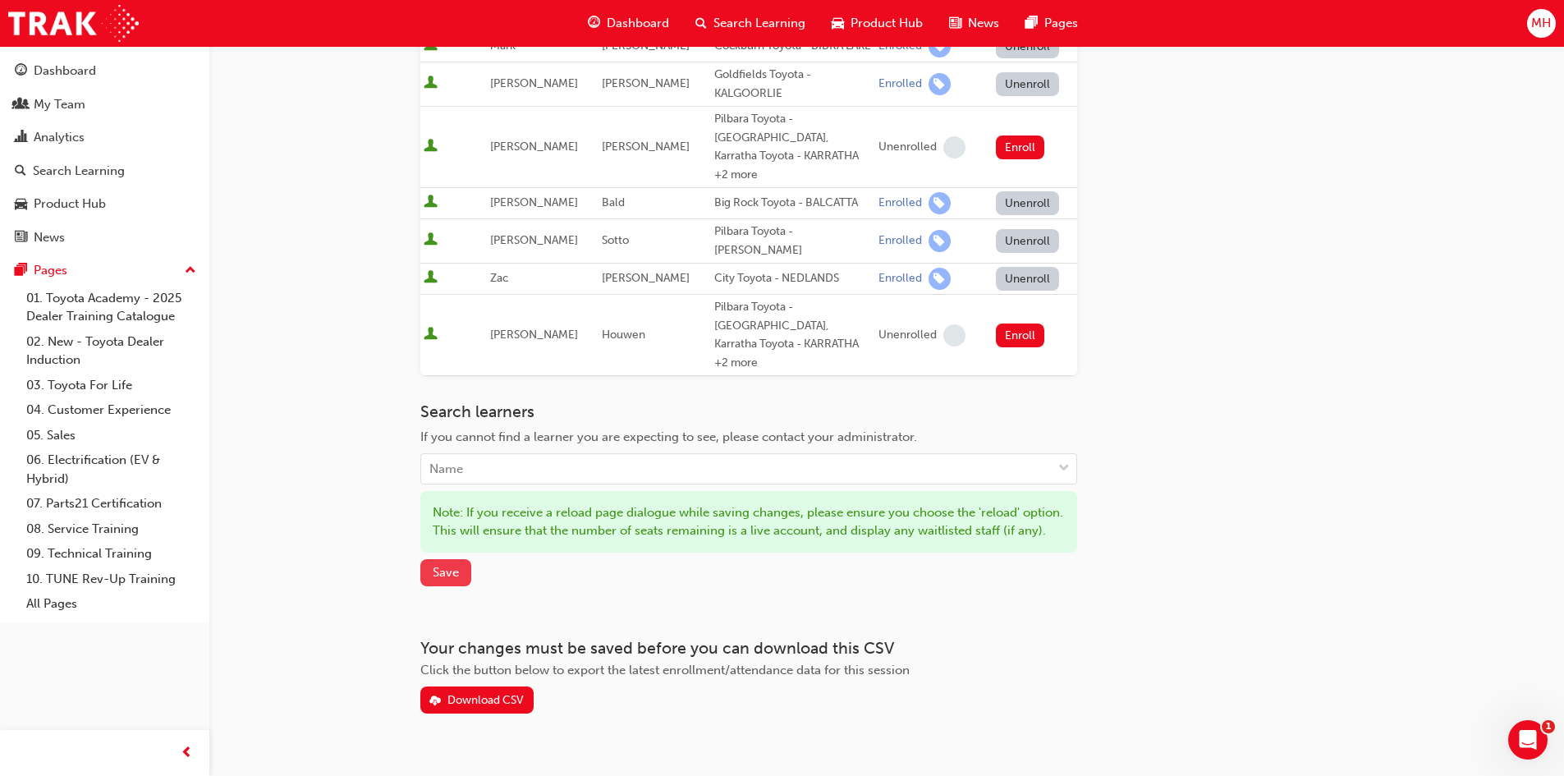
scroll to position [627, 0]
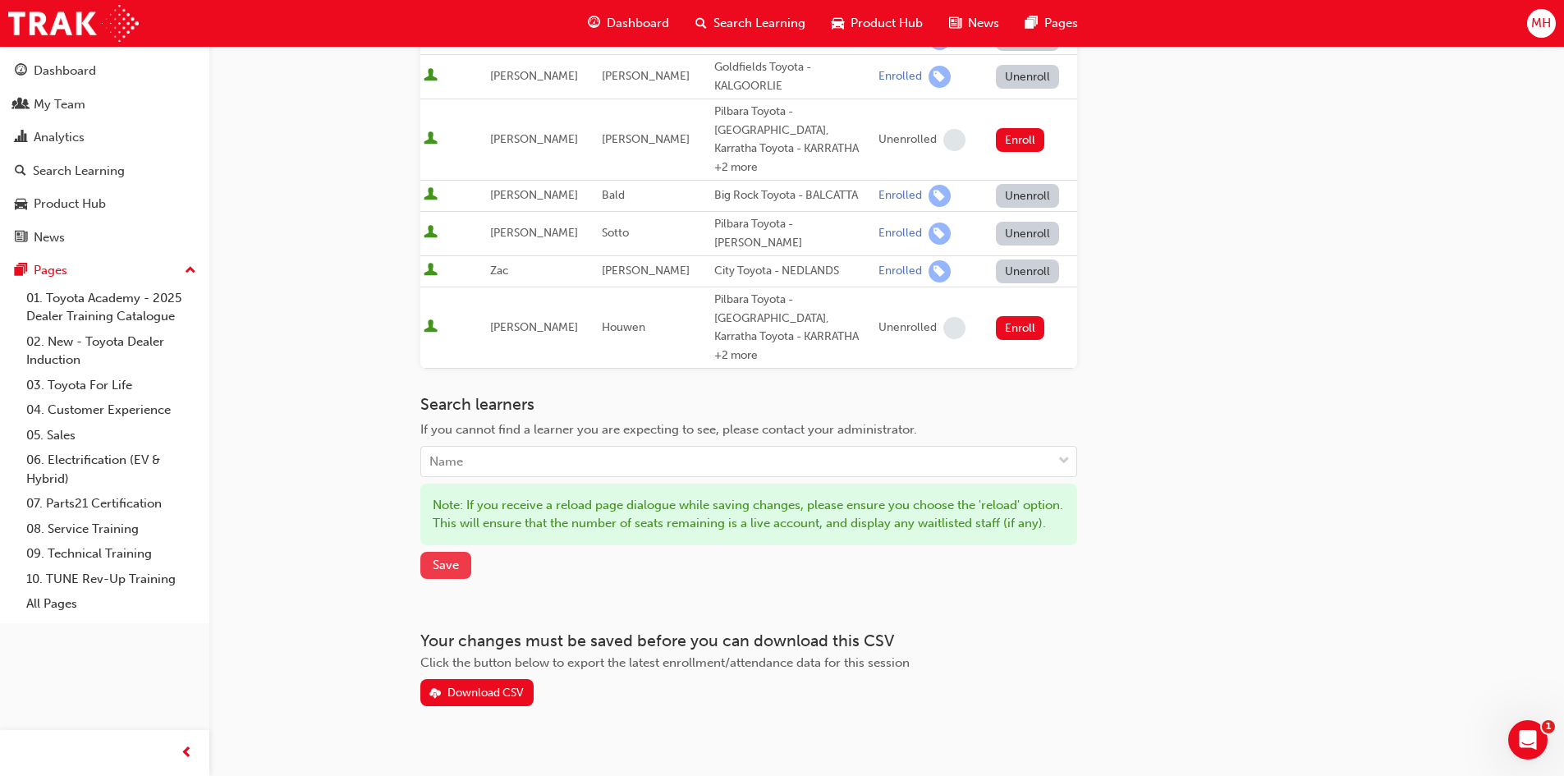
click at [452, 557] on span "Save" at bounding box center [446, 564] width 26 height 15
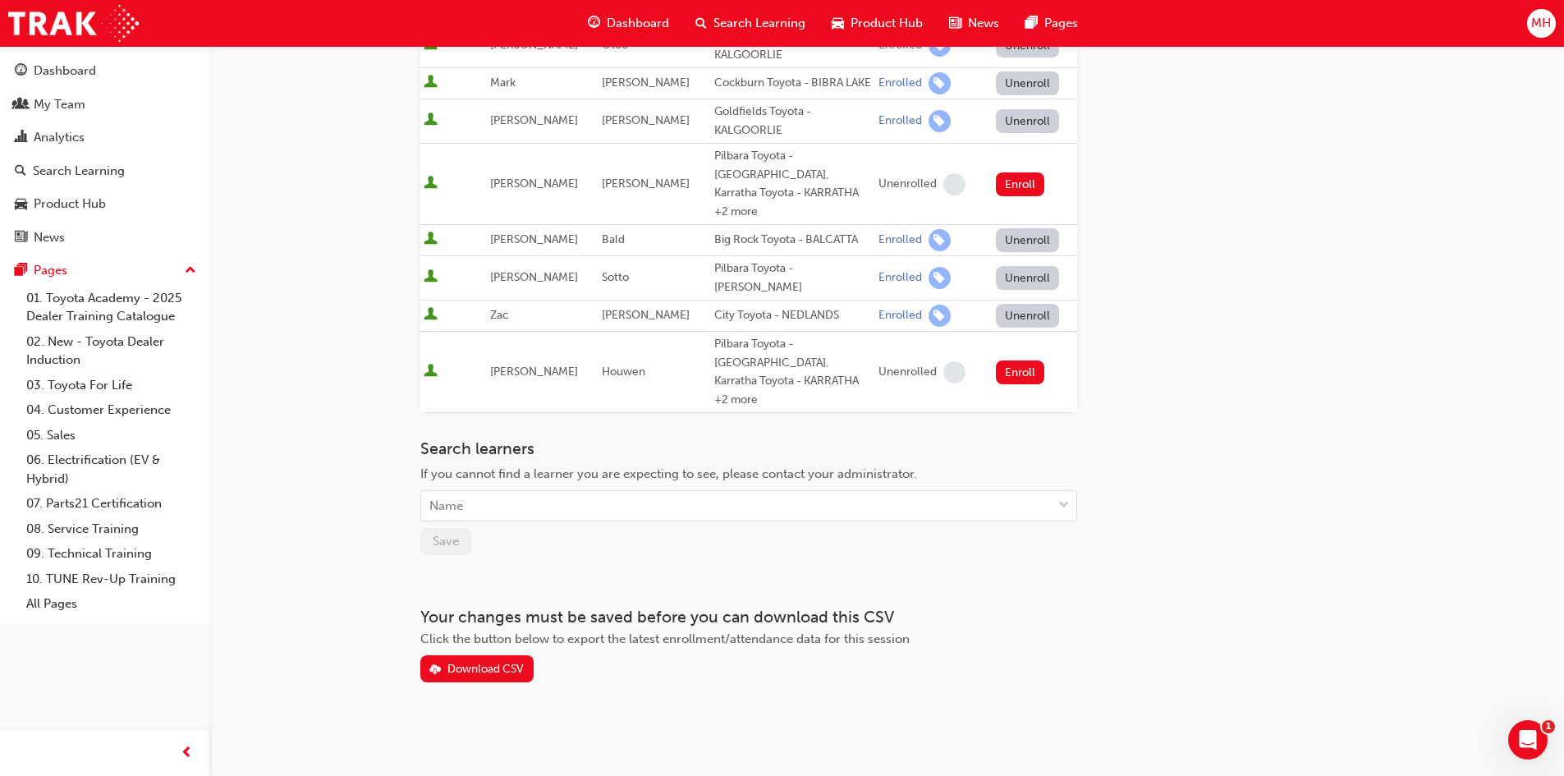
scroll to position [540, 0]
